Goal: Task Accomplishment & Management: Manage account settings

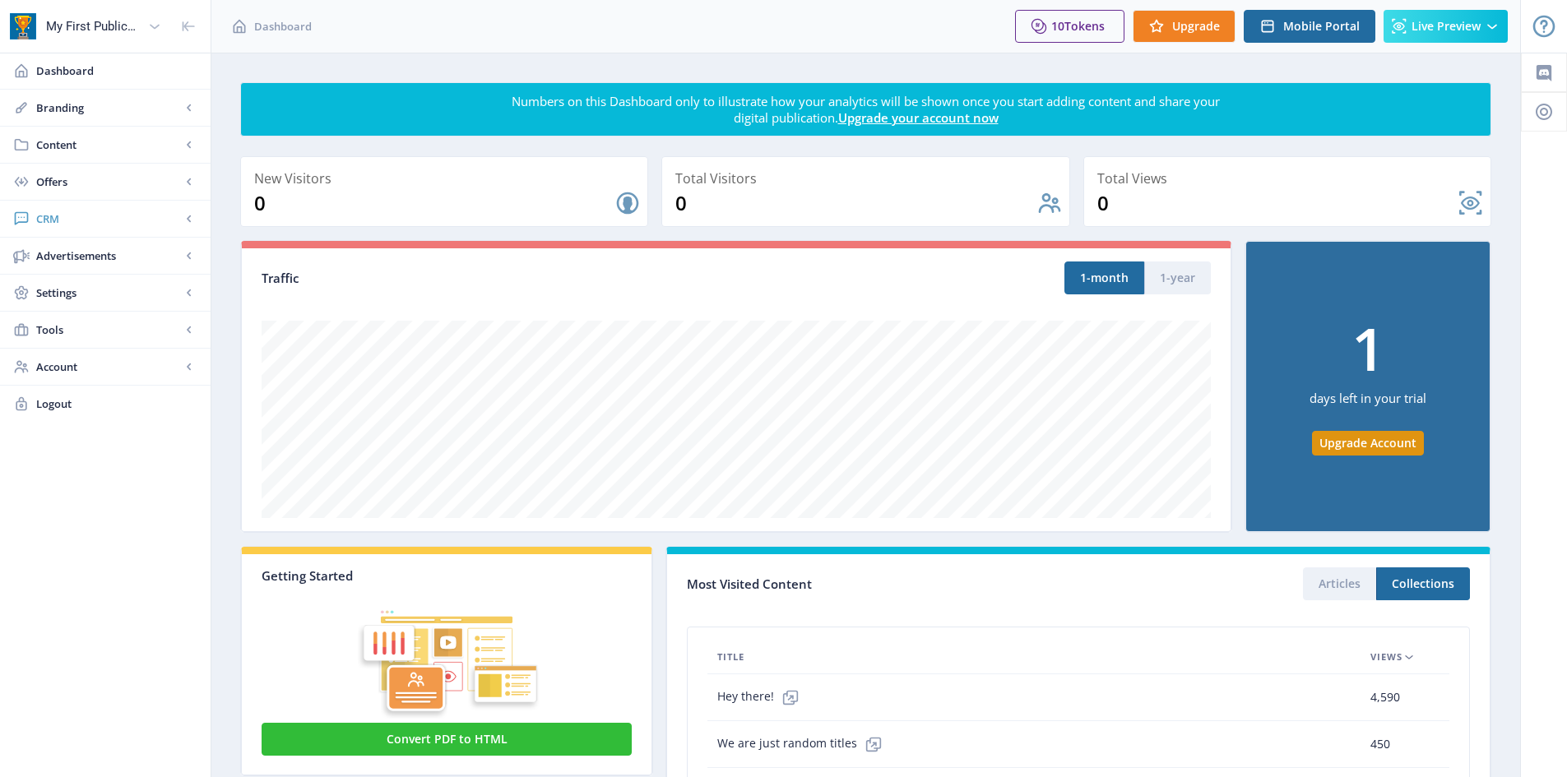
click at [81, 212] on span "CRM" at bounding box center [108, 219] width 145 height 16
click at [113, 368] on span "Advertisements" at bounding box center [108, 367] width 145 height 16
click at [92, 385] on li "Settings Text-to-Speech Web Payments Incomplete Tracking Web Access Control Web…" at bounding box center [105, 367] width 211 height 37
click at [88, 373] on span "Settings" at bounding box center [108, 367] width 145 height 16
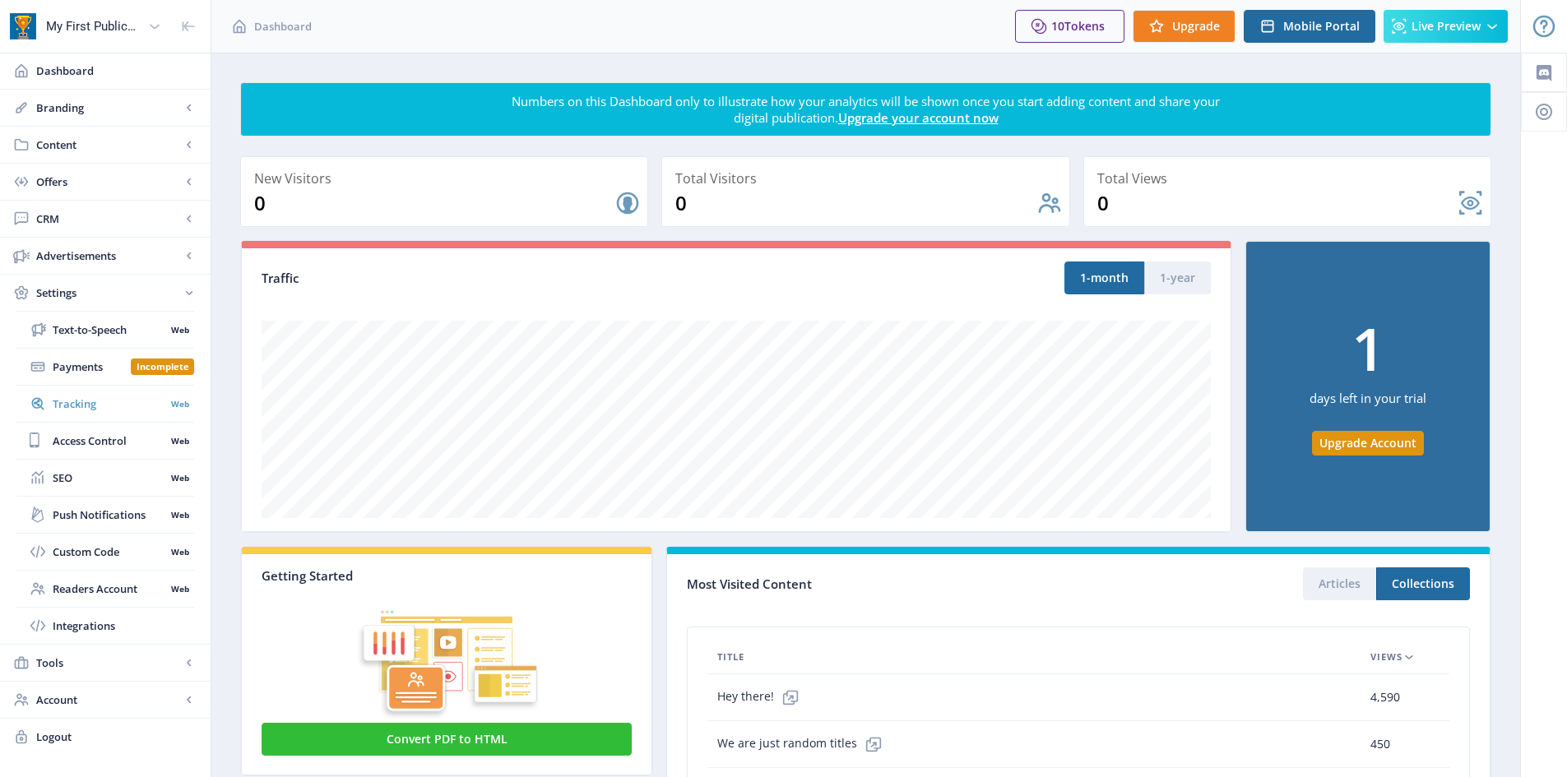
click at [97, 405] on span "Tracking" at bounding box center [109, 404] width 113 height 16
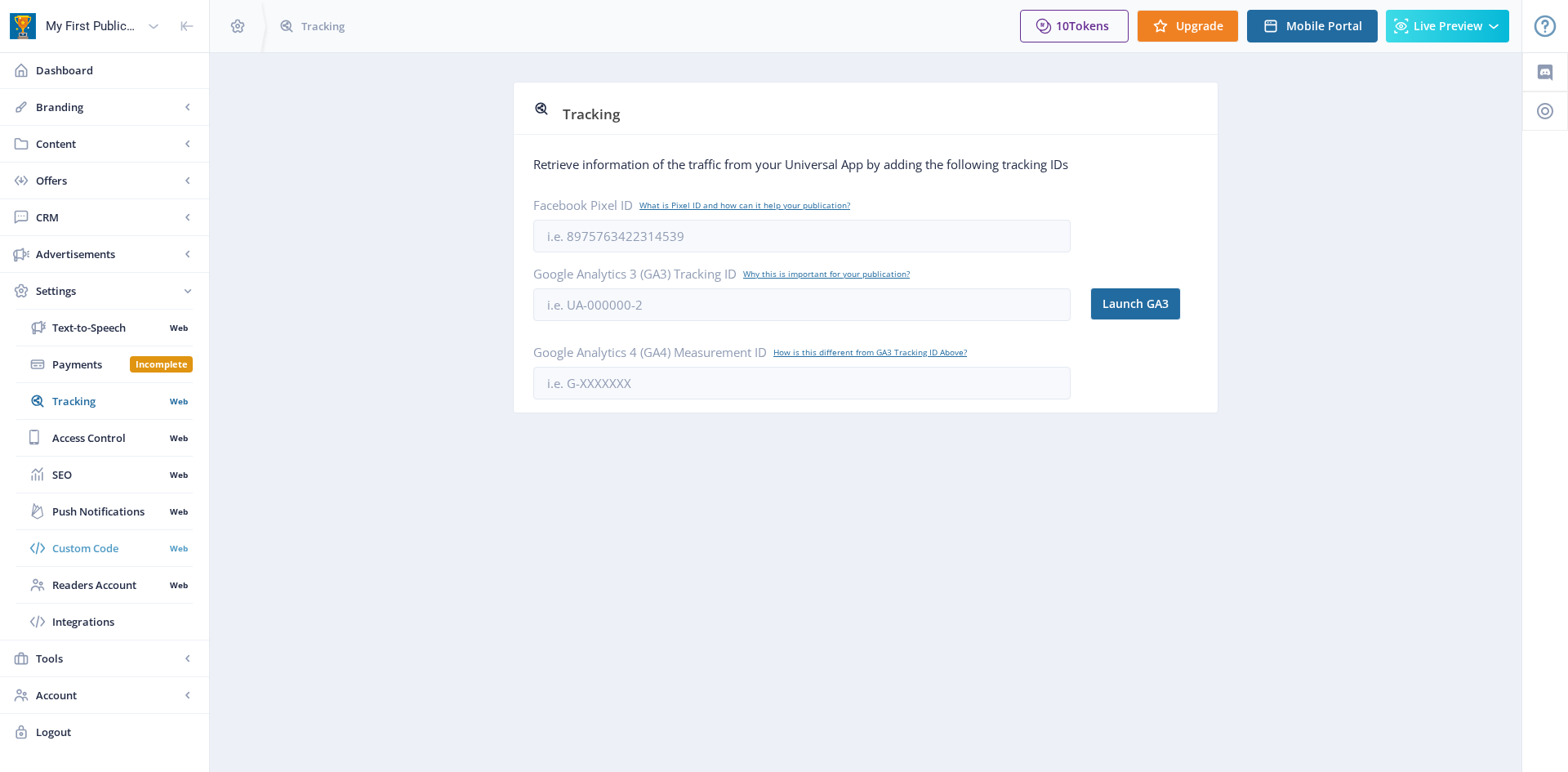
click at [154, 545] on span "Custom Code" at bounding box center [108, 548] width 112 height 16
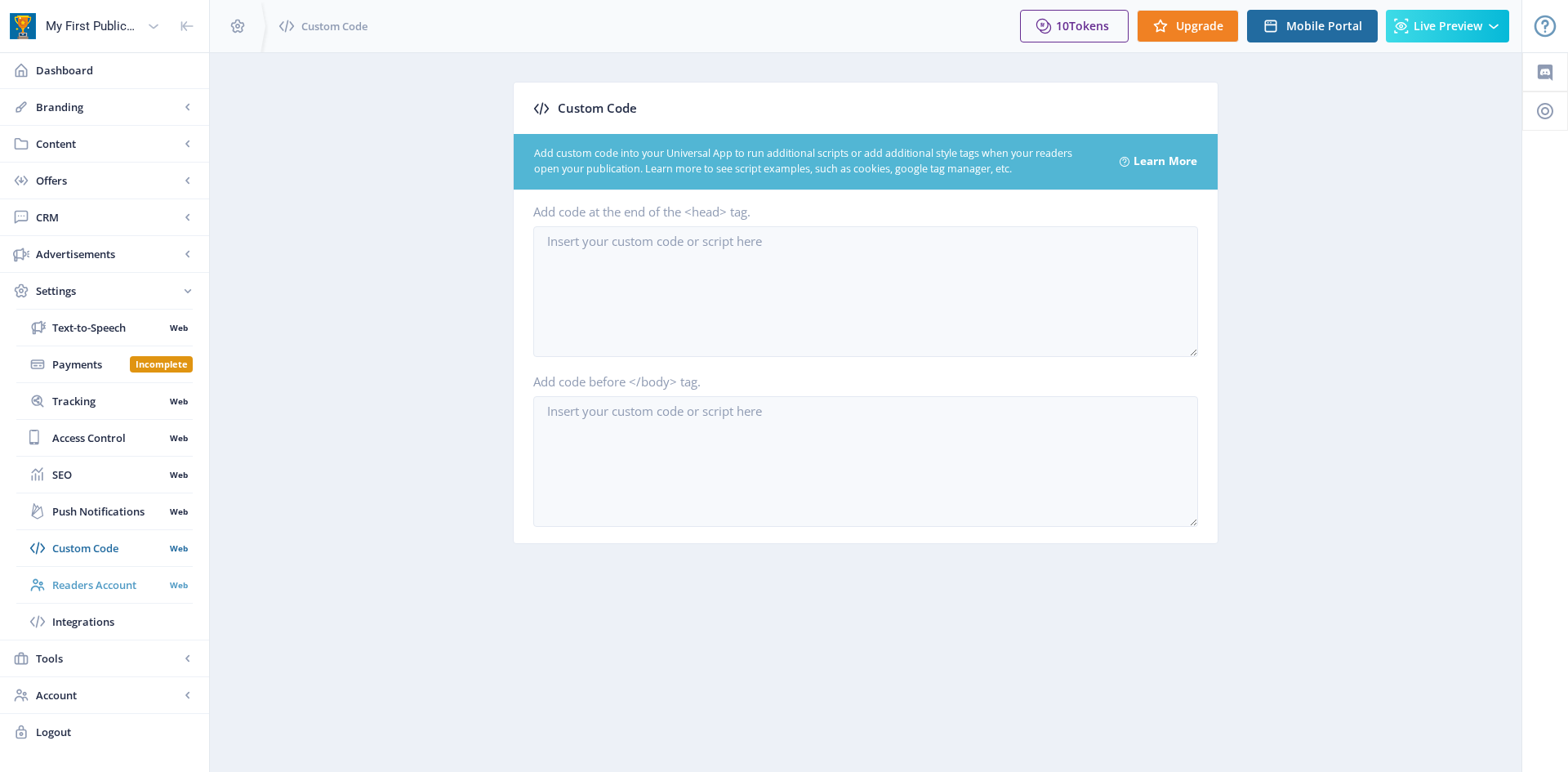
click at [133, 596] on link "Readers Account Web" at bounding box center [104, 585] width 177 height 36
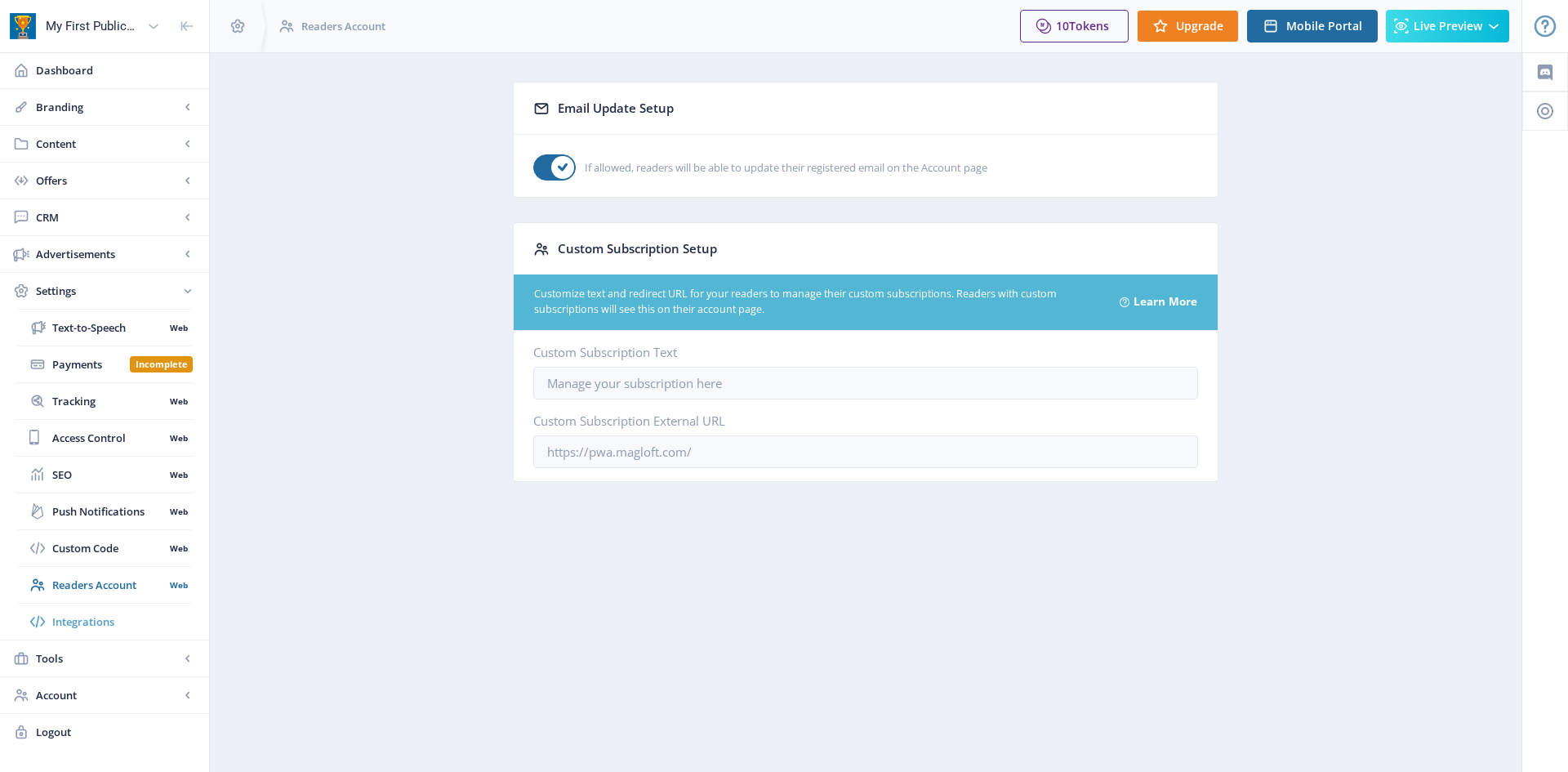
click at [124, 624] on span "Integrations" at bounding box center [122, 622] width 140 height 16
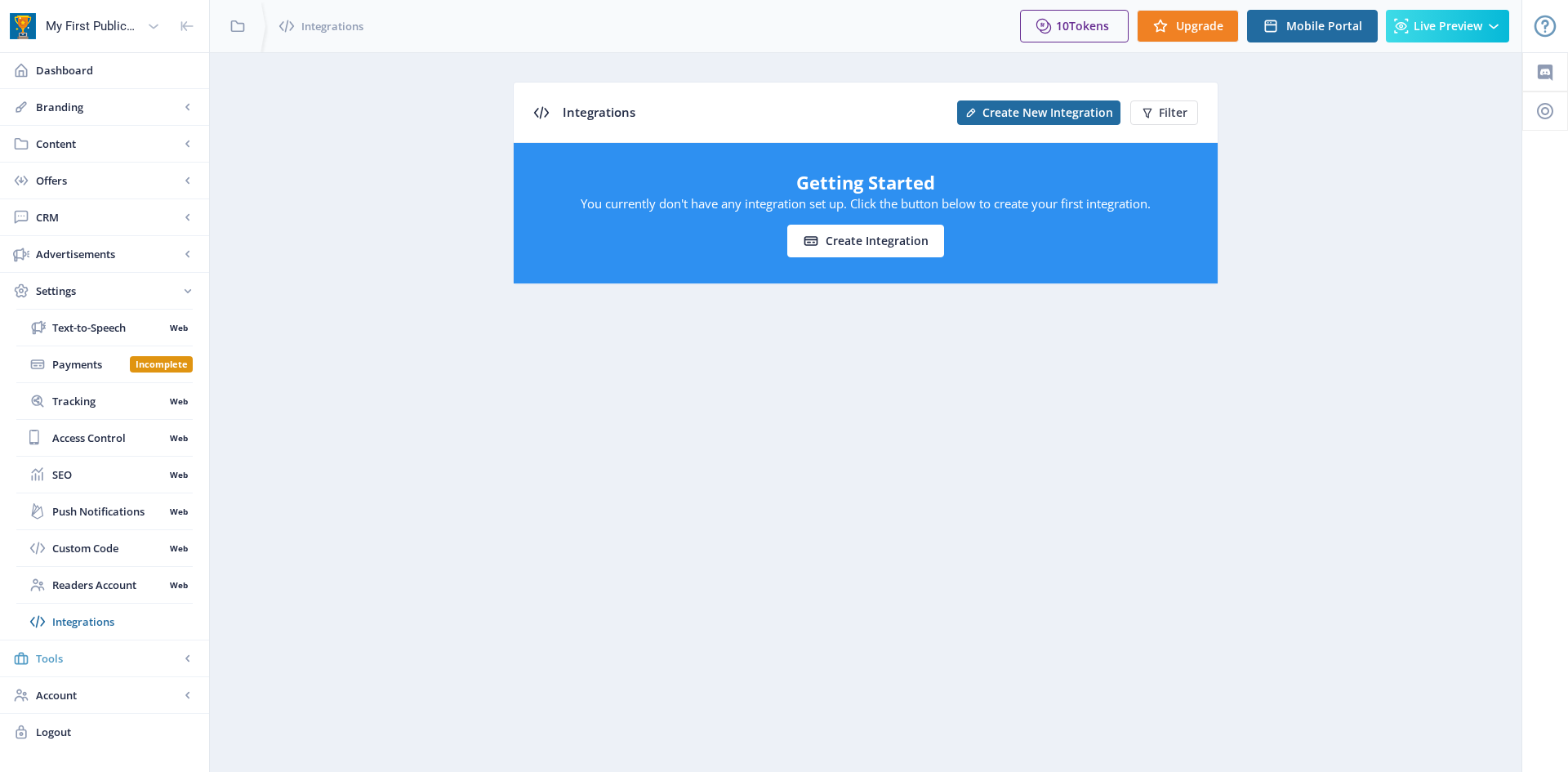
click at [99, 654] on span "Tools" at bounding box center [107, 659] width 144 height 16
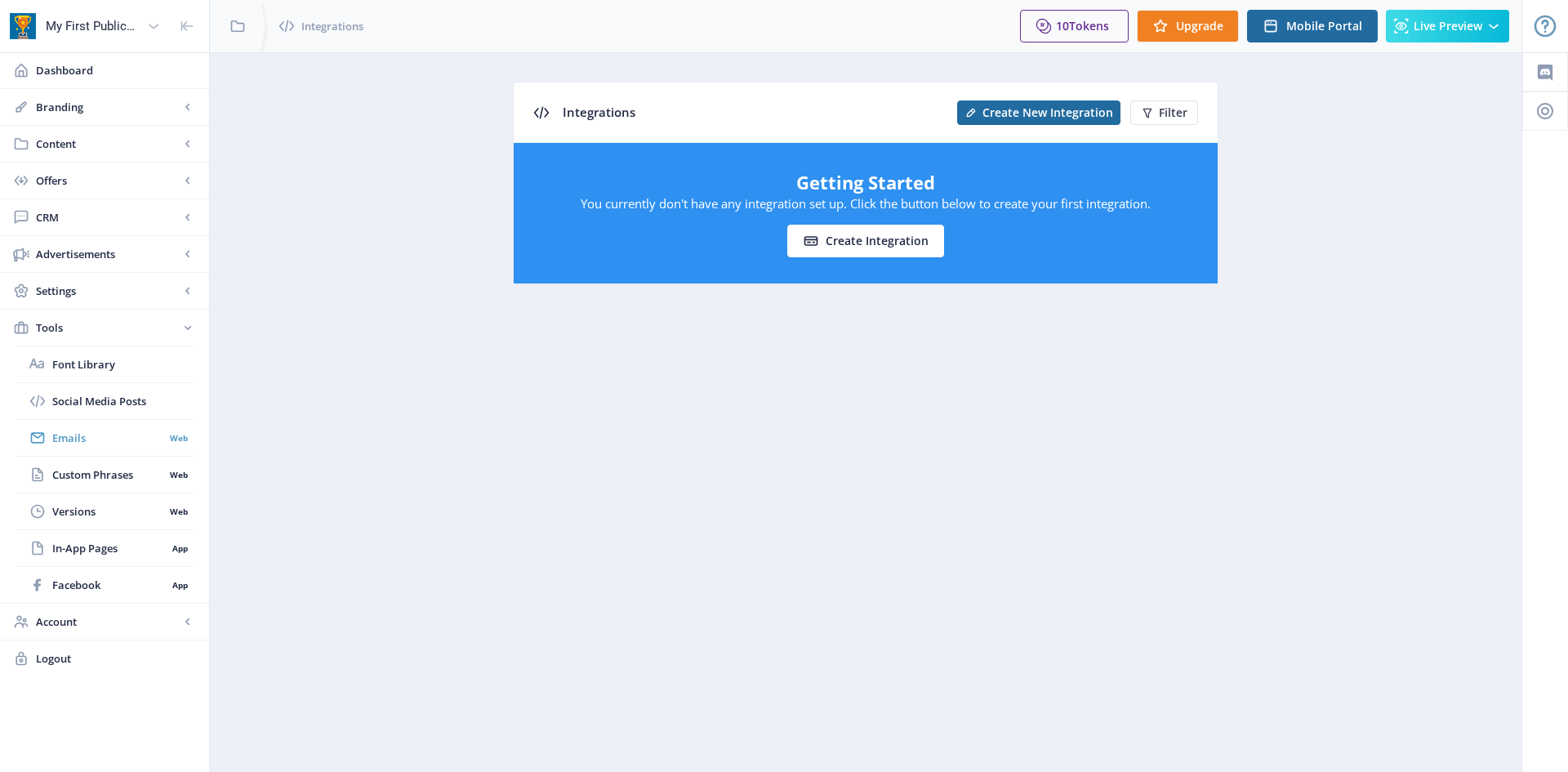
click at [79, 435] on span "Emails" at bounding box center [108, 438] width 112 height 16
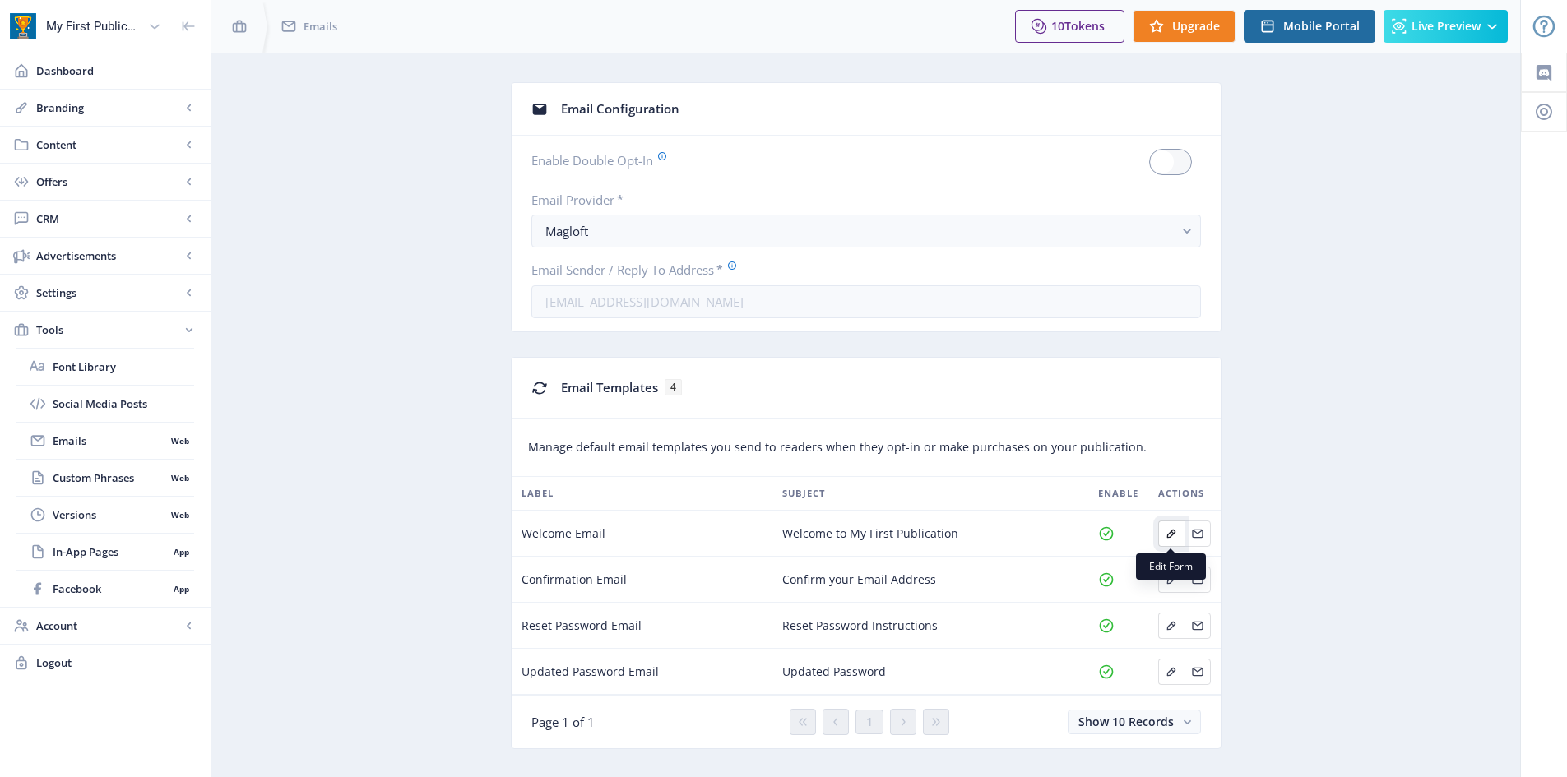
click at [1178, 530] on button "Edit page" at bounding box center [1171, 534] width 26 height 26
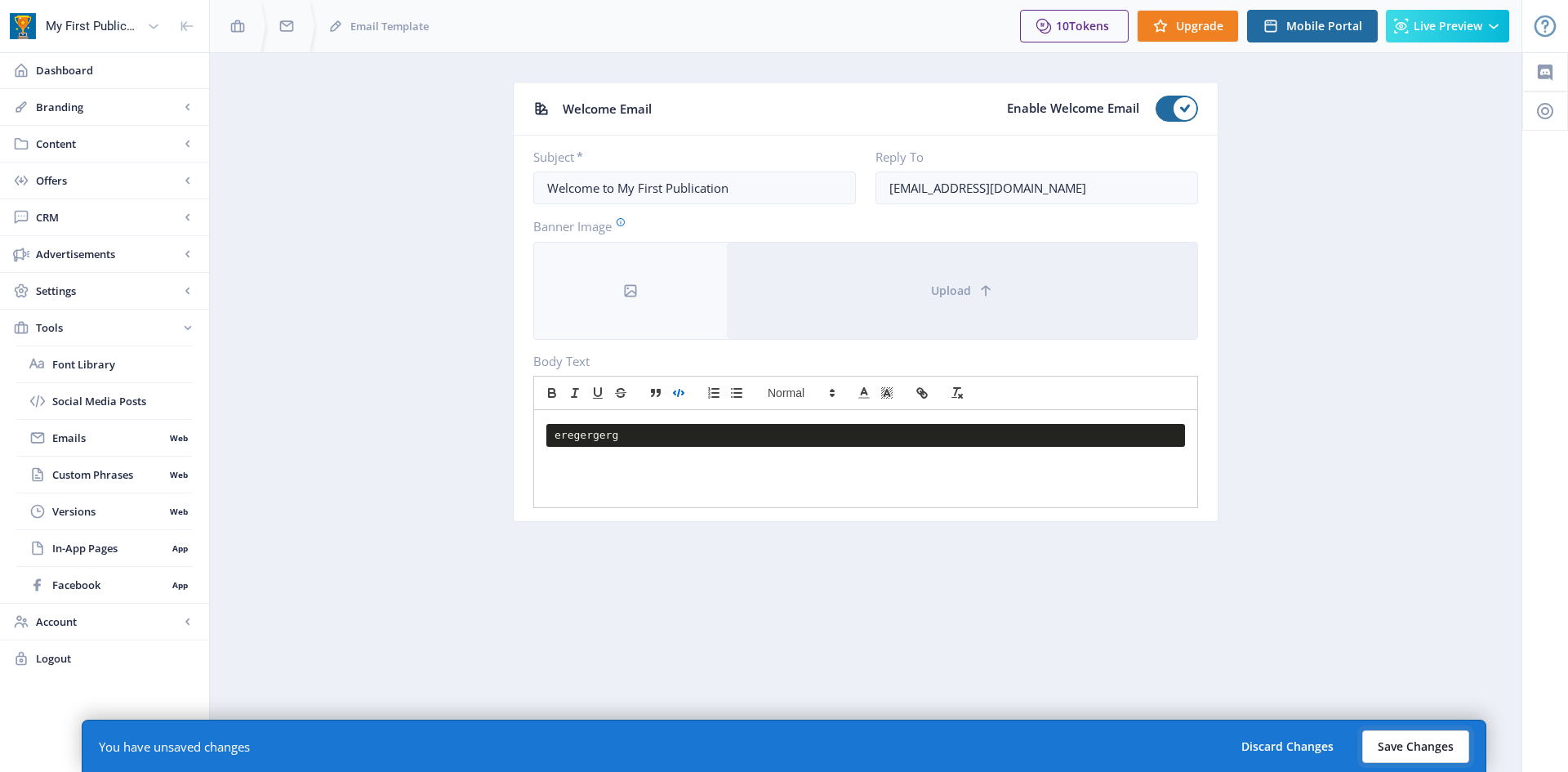
click at [1392, 748] on button "Save Changes" at bounding box center [1416, 746] width 107 height 33
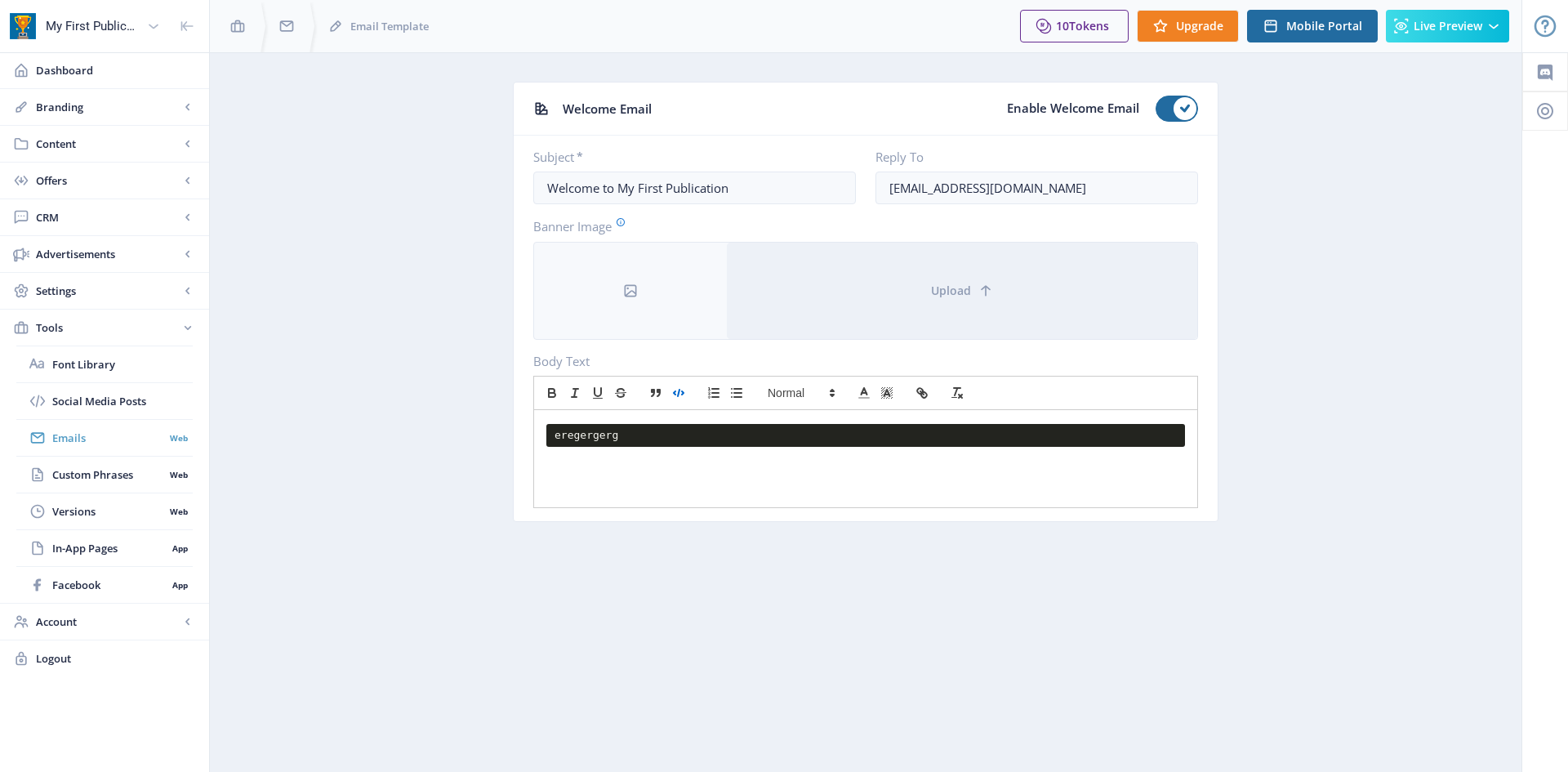
click at [77, 435] on span "Emails" at bounding box center [108, 438] width 112 height 16
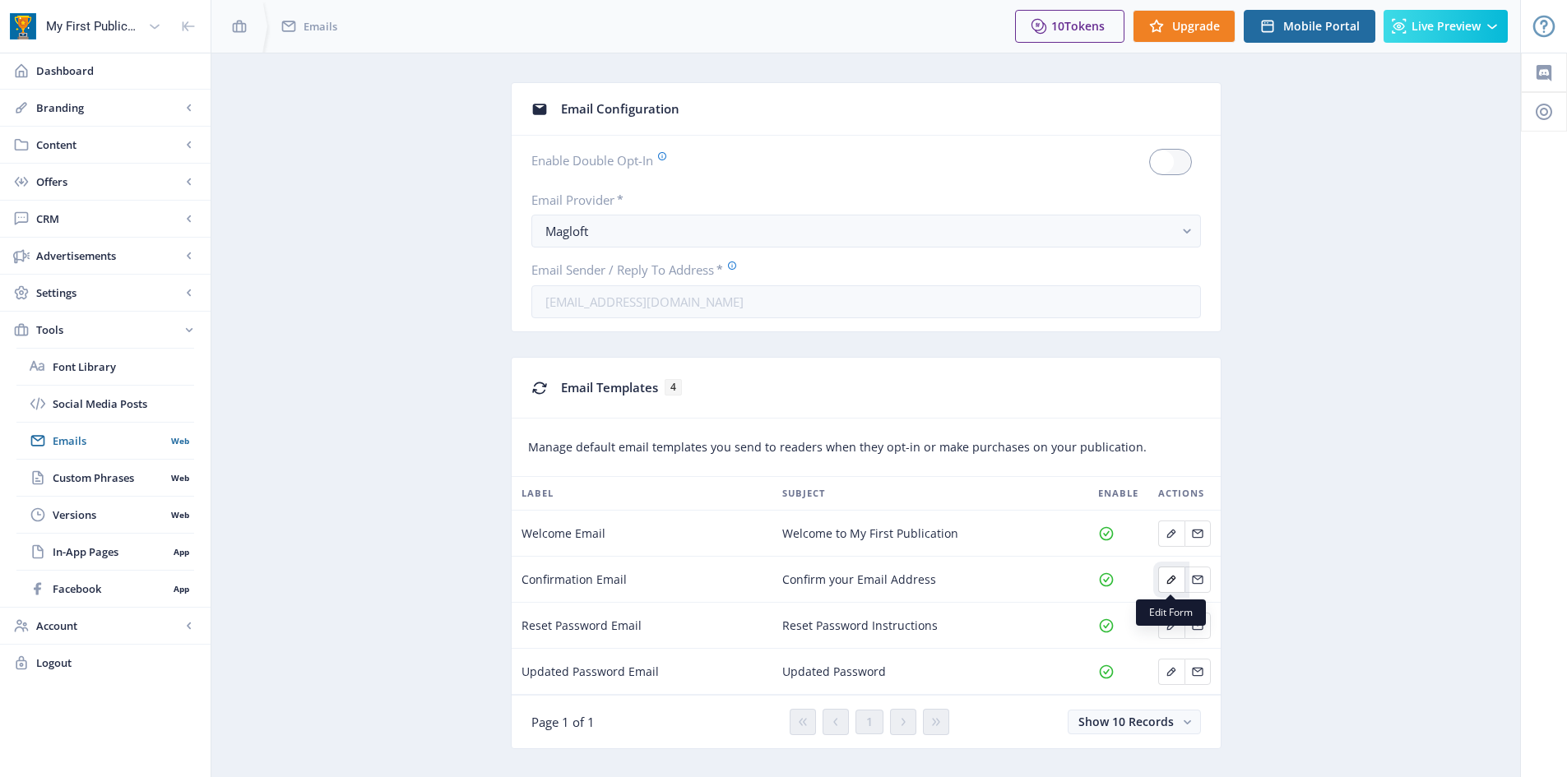
click at [1173, 578] on icon "Edit page" at bounding box center [1171, 579] width 9 height 9
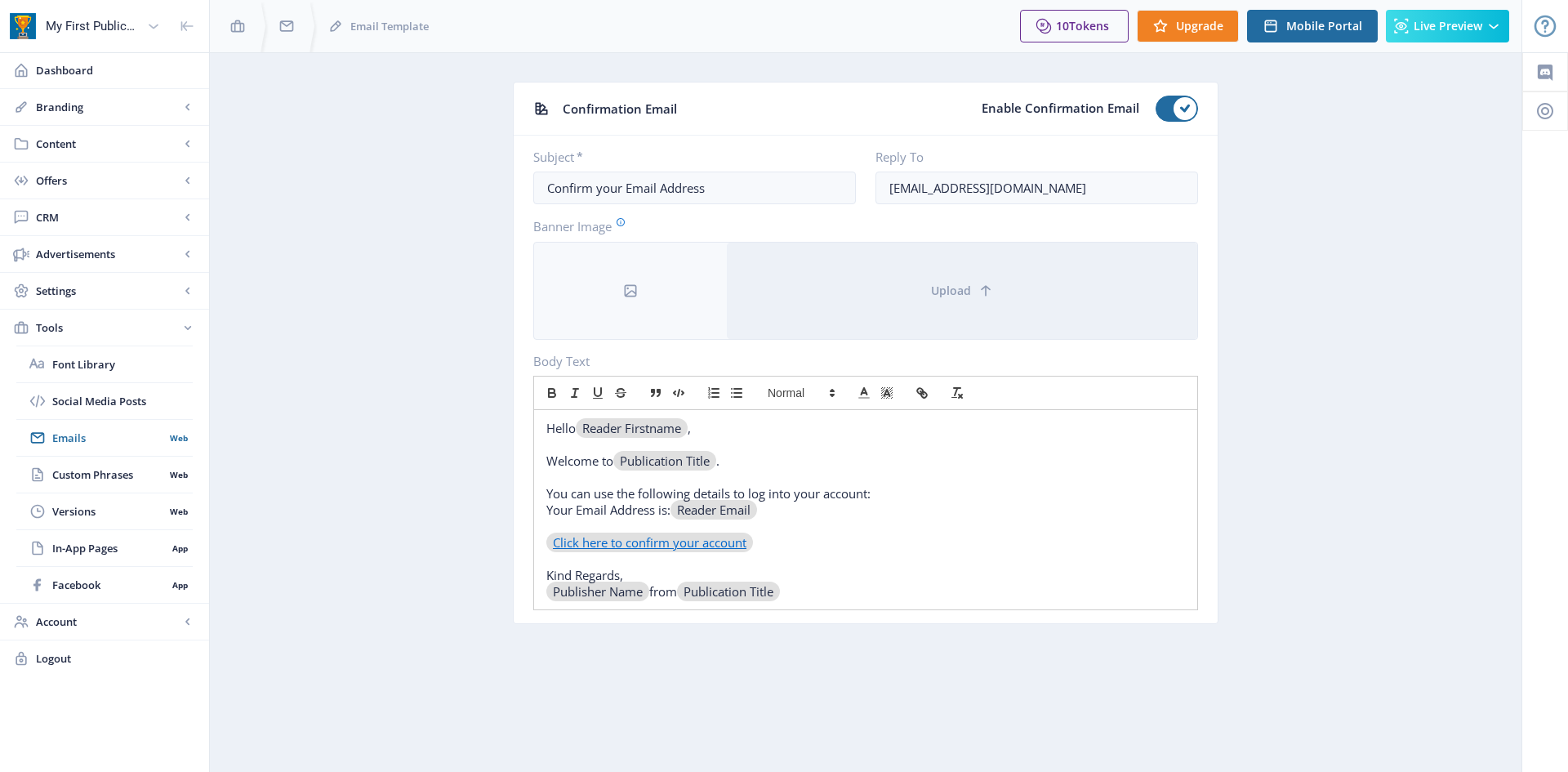
click at [578, 447] on p at bounding box center [865, 444] width 639 height 16
click at [577, 467] on p "Welcome to ﻿ Publication Title ﻿ ." at bounding box center [865, 461] width 639 height 16
click at [923, 396] on icon "button" at bounding box center [925, 395] width 6 height 6
paste input "[URL][DOMAIN_NAME]"
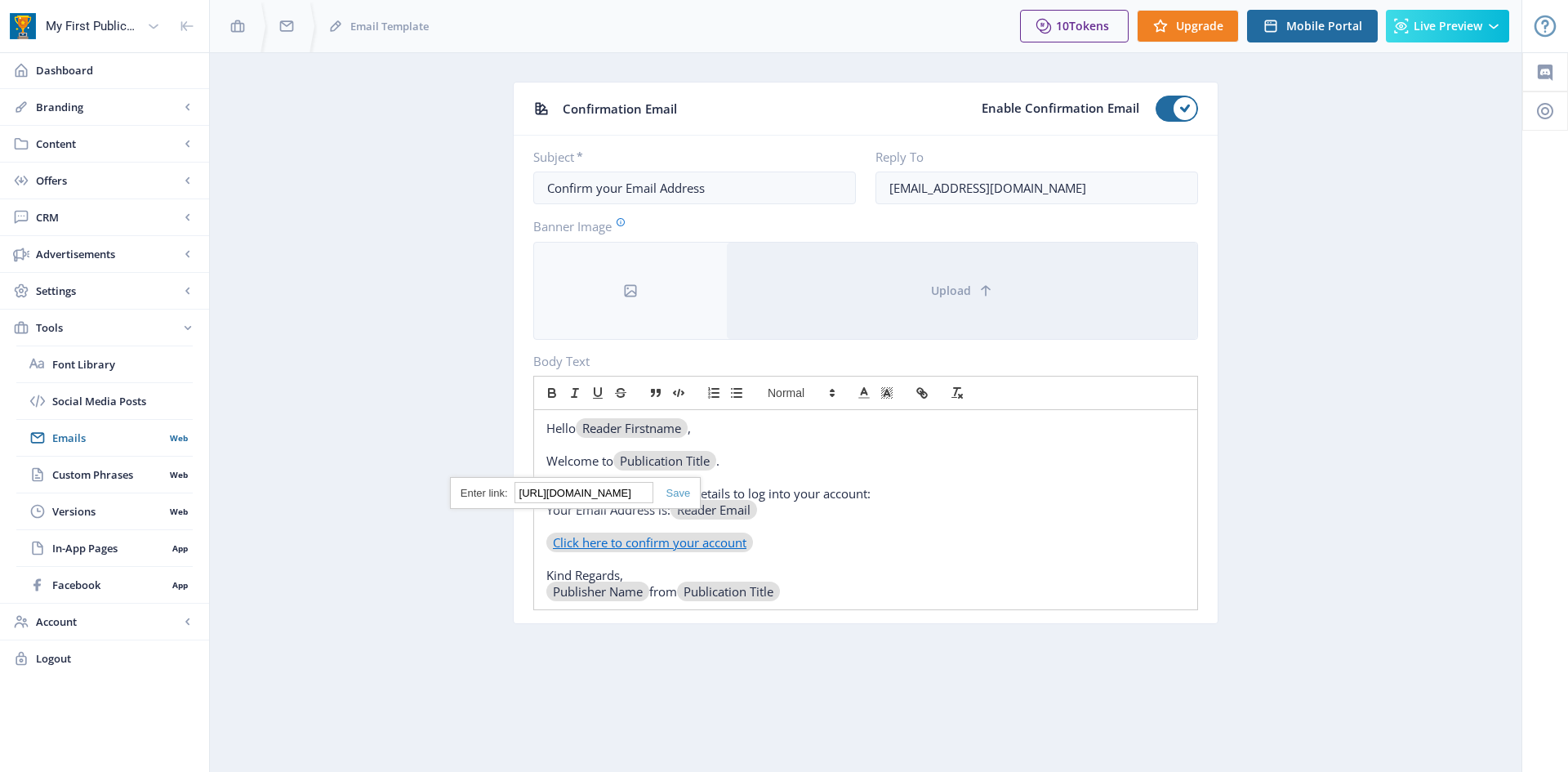
click at [681, 494] on link at bounding box center [672, 493] width 38 height 12
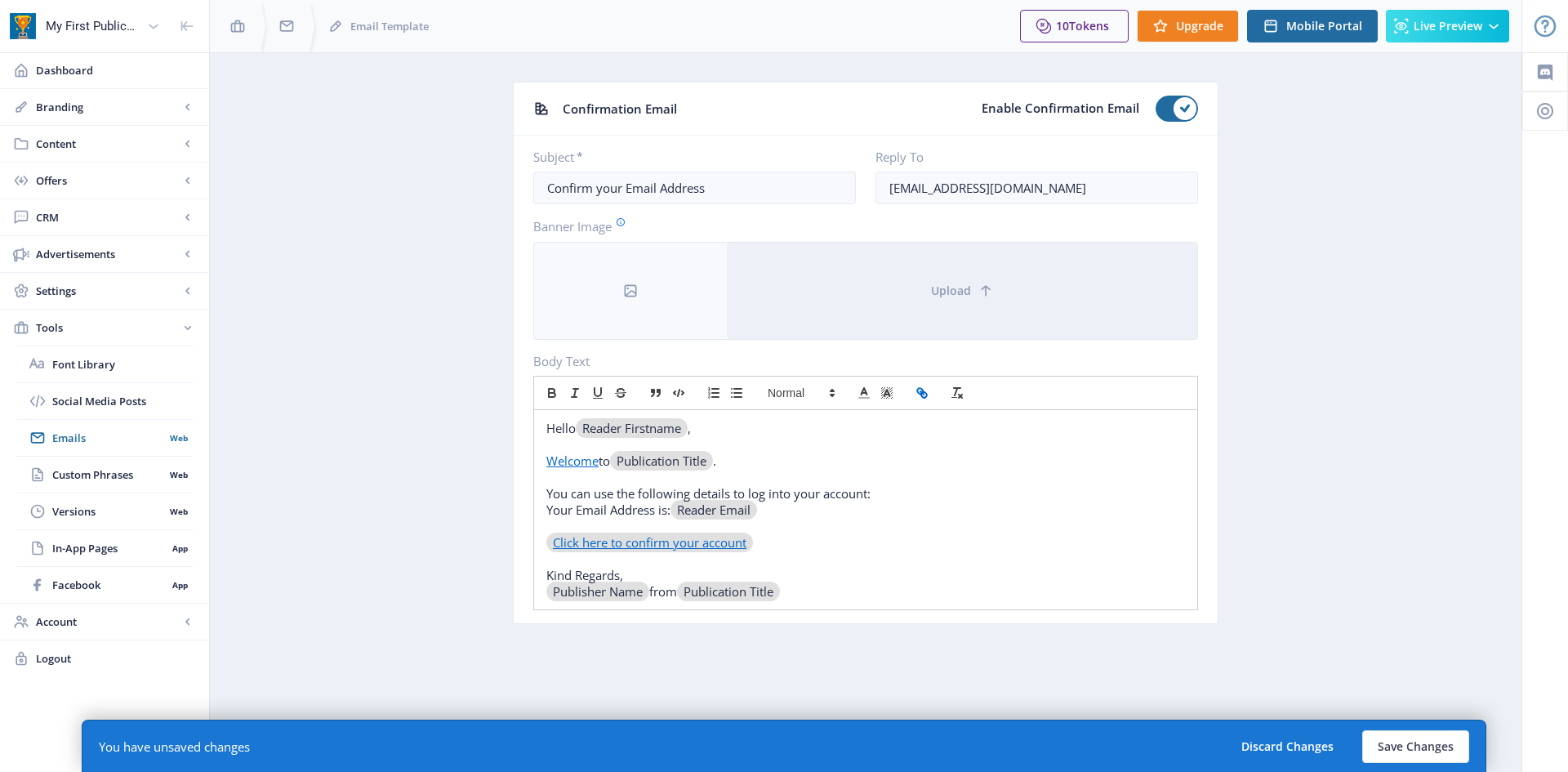
click at [820, 461] on p "Welcome to ﻿ Publication Title ﻿ ." at bounding box center [865, 461] width 639 height 16
click at [665, 493] on p "You can use the following details to log into your account:" at bounding box center [865, 494] width 639 height 16
click at [919, 390] on icon "button" at bounding box center [922, 392] width 15 height 15
paste input "[URL][DOMAIN_NAME]"
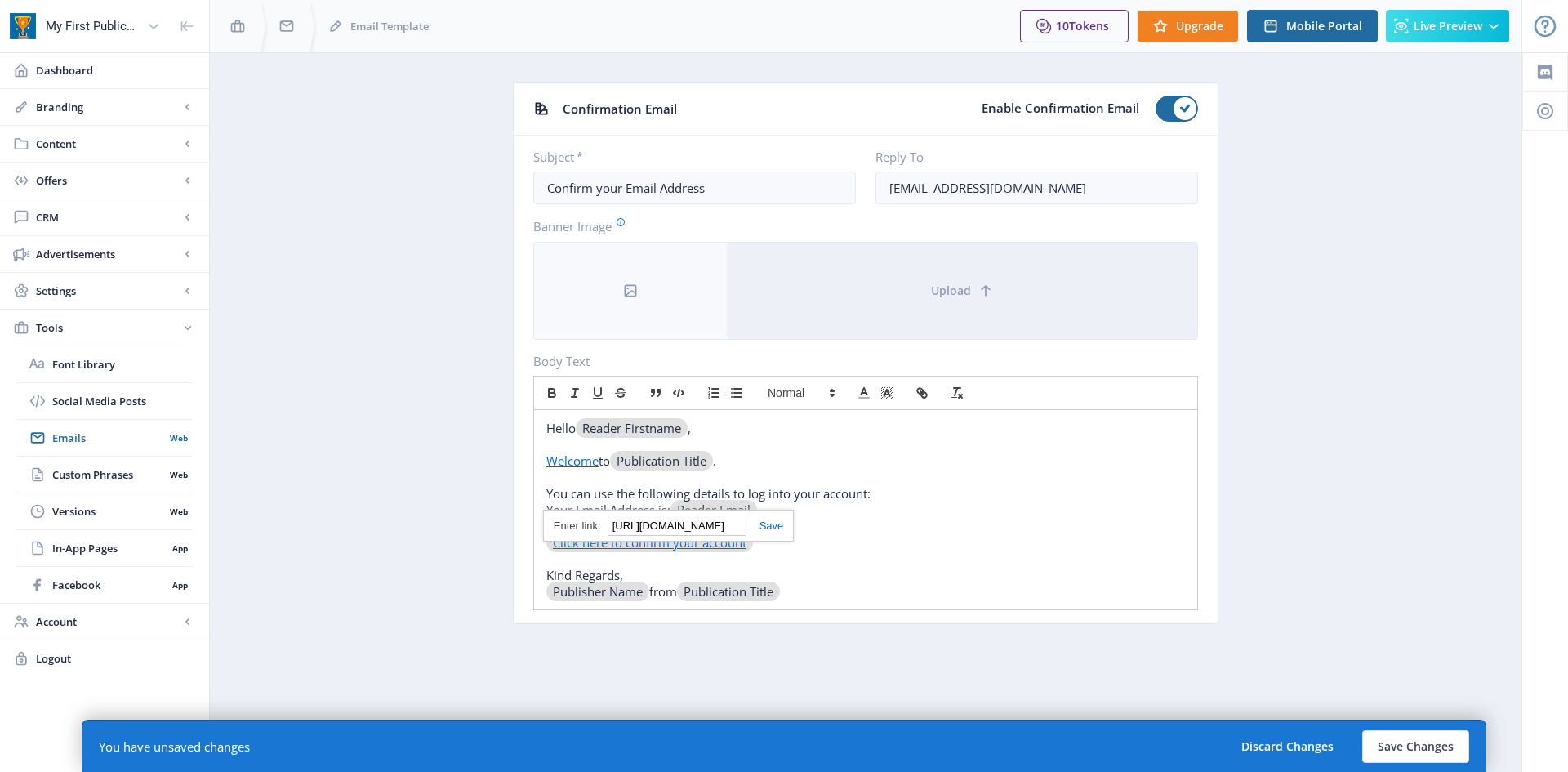
scroll to position [0, 223]
type input "[URL][DOMAIN_NAME]"
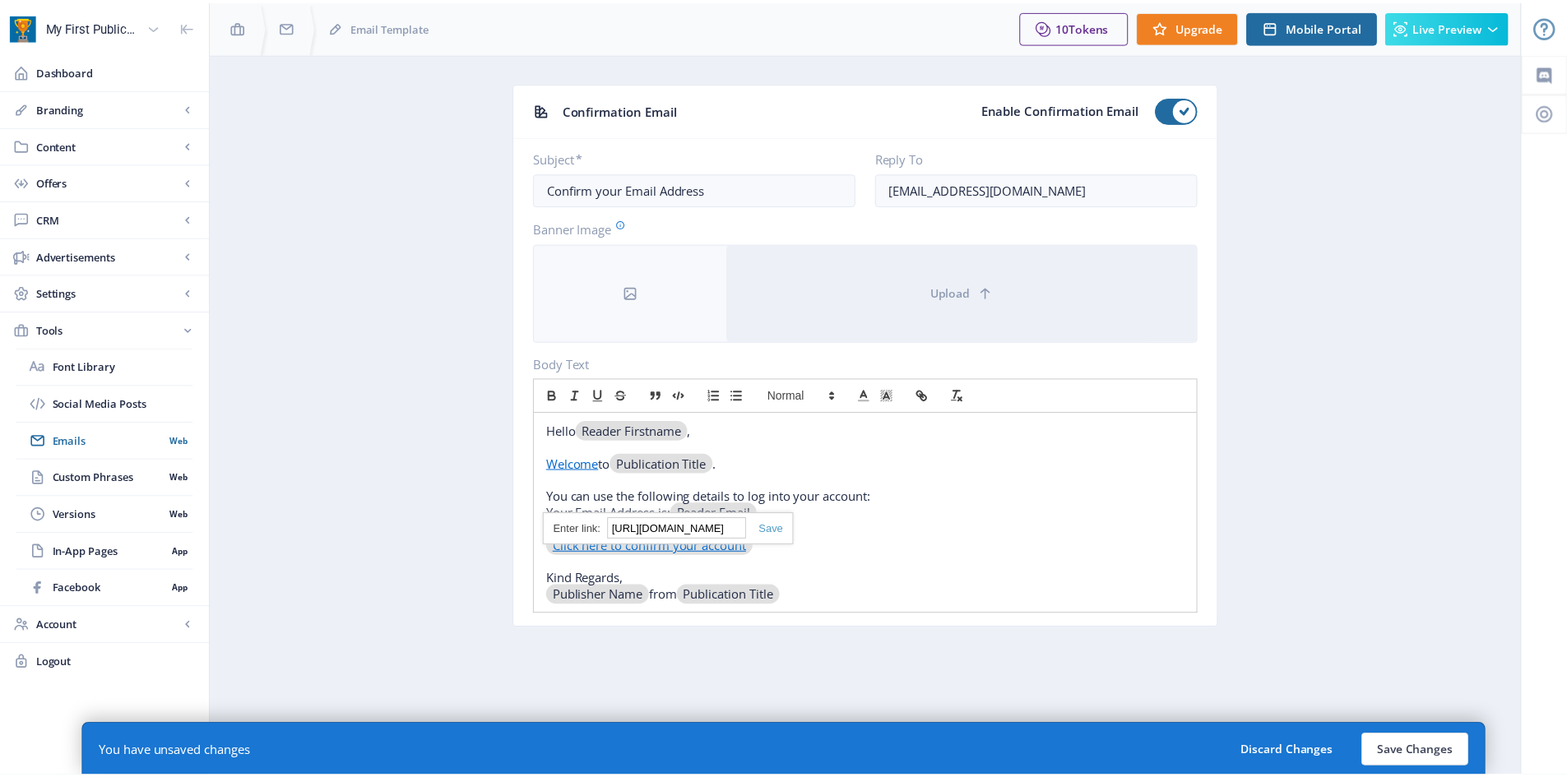
scroll to position [0, 0]
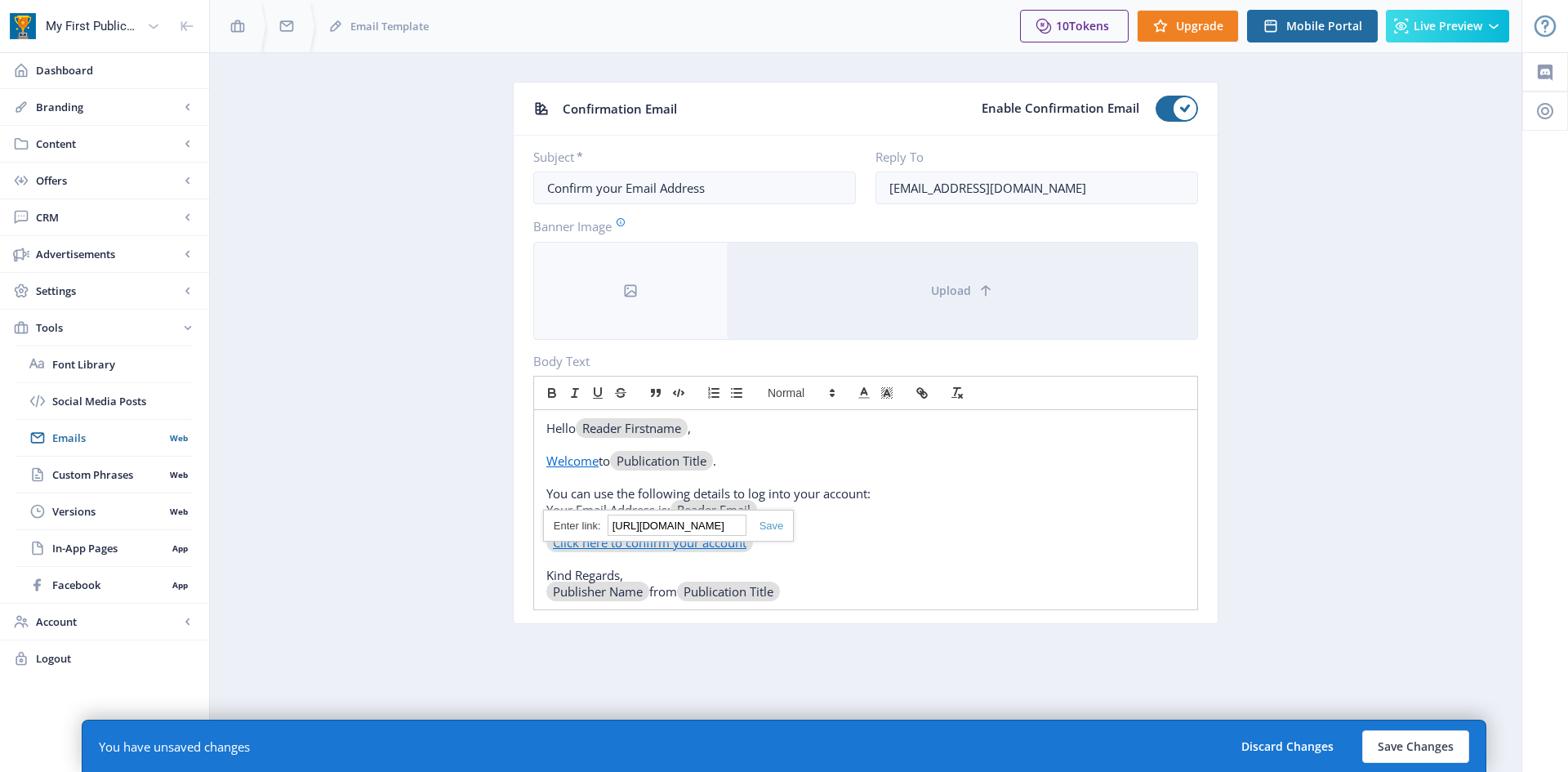
click at [776, 531] on link at bounding box center [766, 526] width 38 height 12
click at [1396, 752] on button "Save Changes" at bounding box center [1416, 746] width 107 height 33
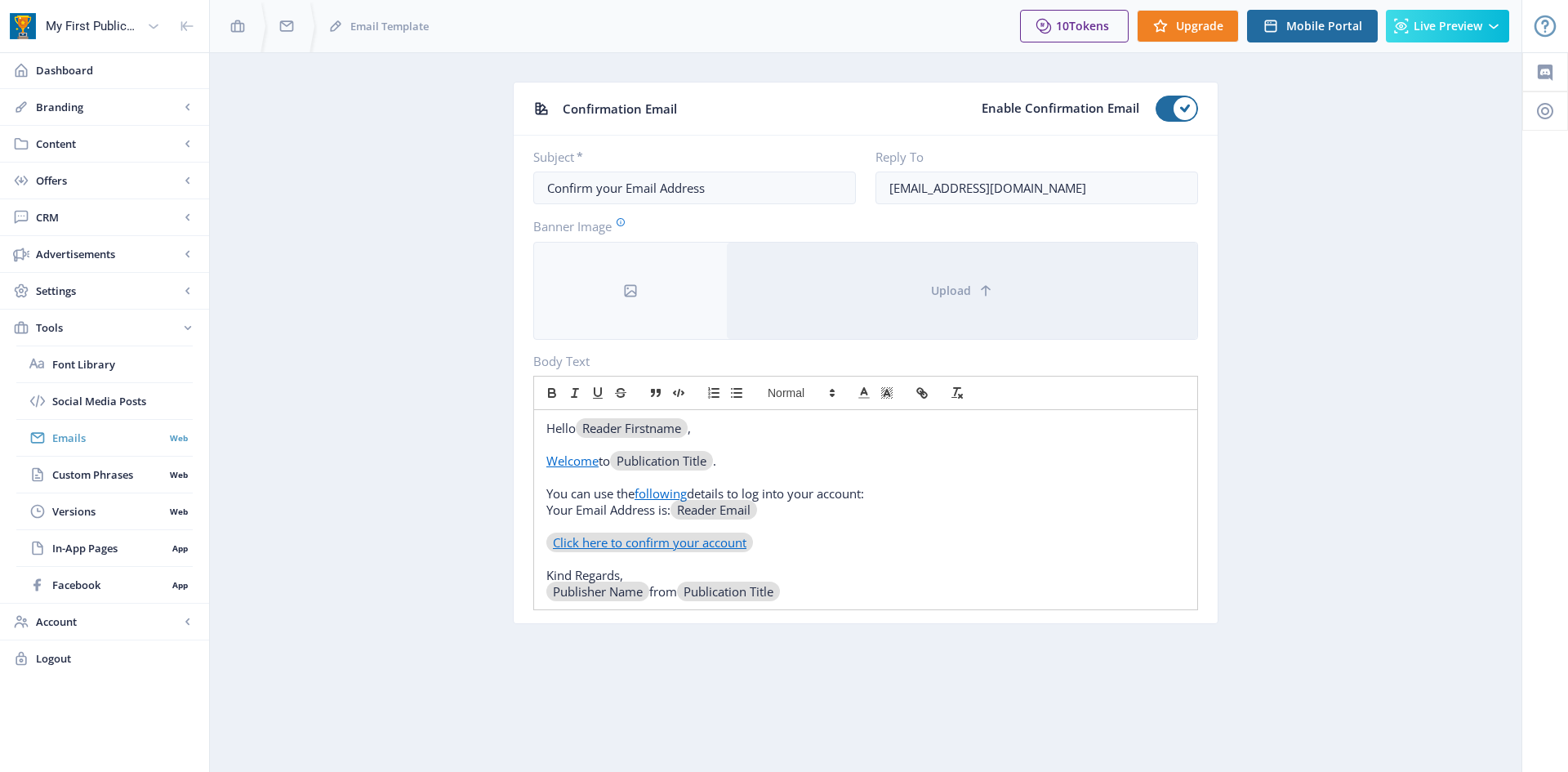
click at [78, 445] on span "Emails" at bounding box center [108, 438] width 112 height 16
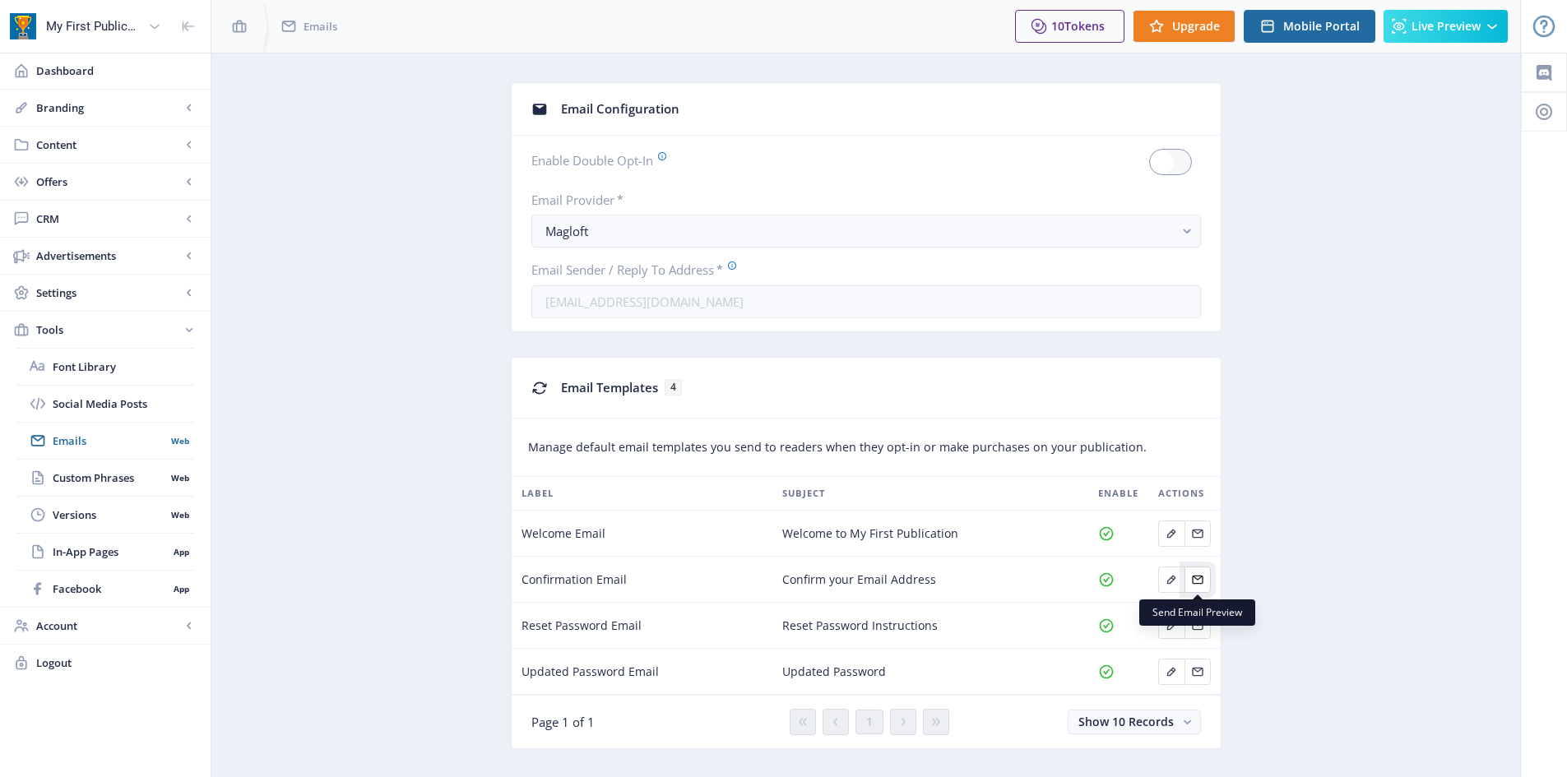
click at [1203, 578] on icon "Edit page" at bounding box center [1197, 579] width 13 height 13
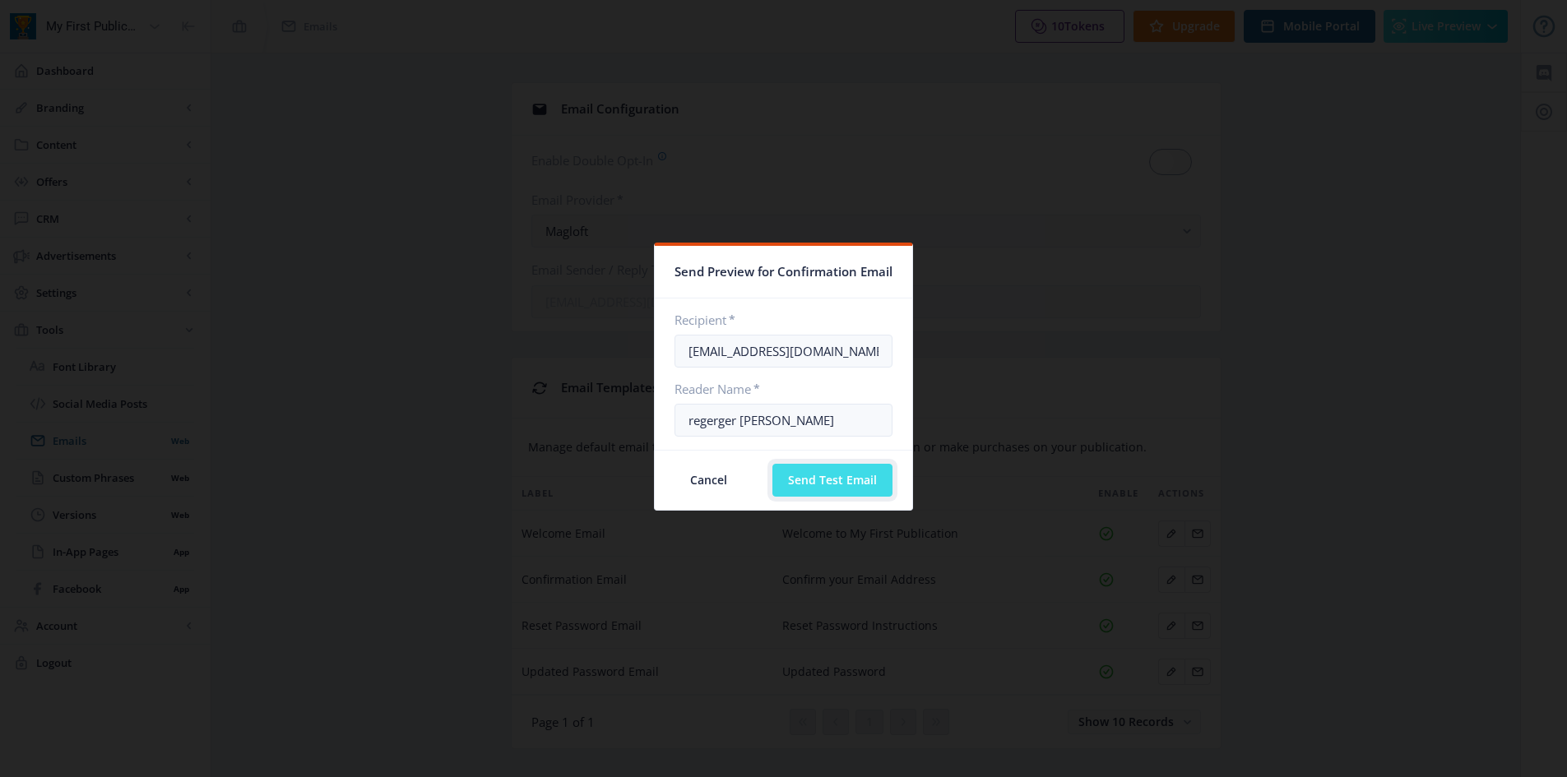
click at [856, 484] on button "Send Test Email" at bounding box center [832, 480] width 120 height 33
